Goal: Navigation & Orientation: Go to known website

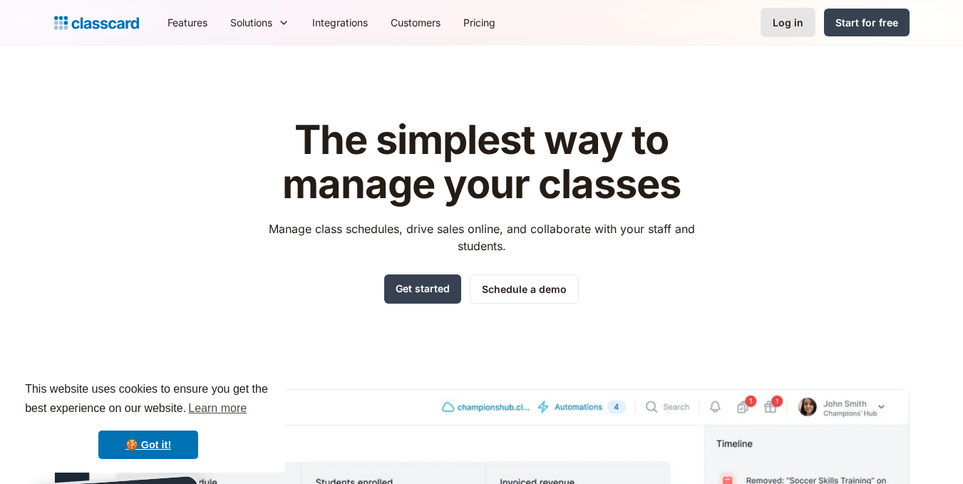
click at [781, 26] on div "Log in" at bounding box center [788, 22] width 31 height 15
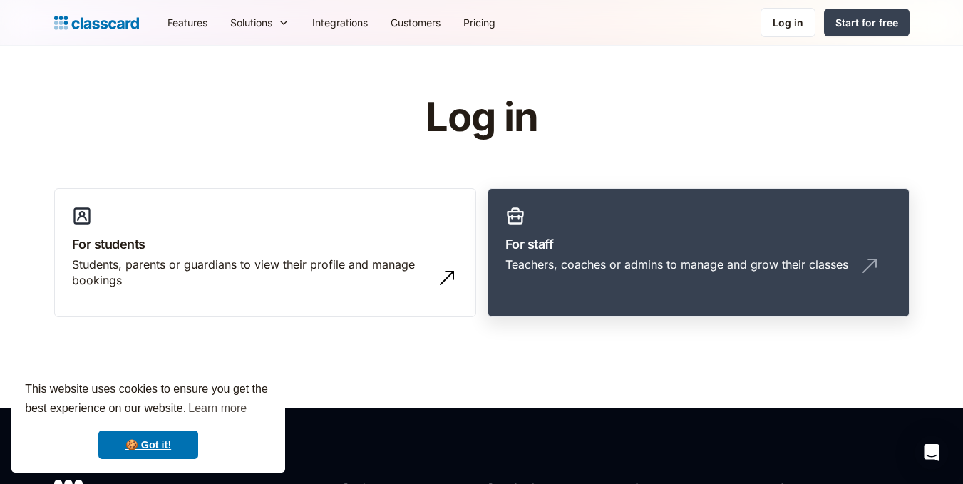
click at [587, 239] on h3 "For staff" at bounding box center [698, 244] width 386 height 19
